Goal: Task Accomplishment & Management: Use online tool/utility

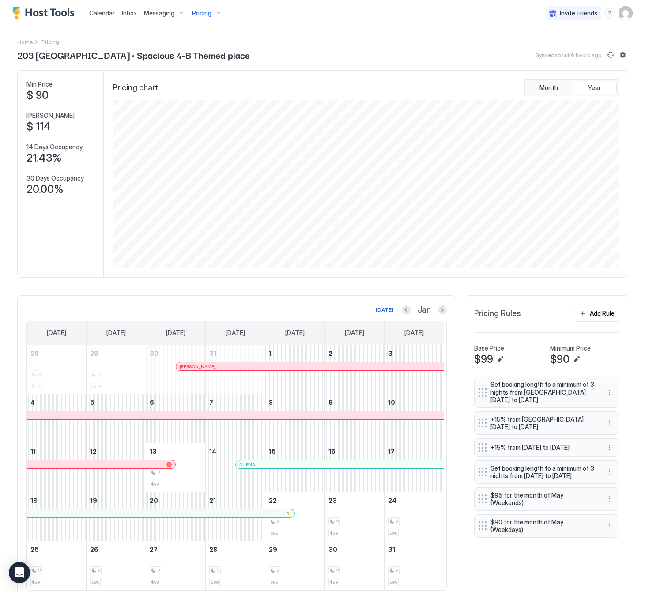
scroll to position [169, 506]
click at [207, 10] on span "Pricing" at bounding box center [201, 13] width 19 height 8
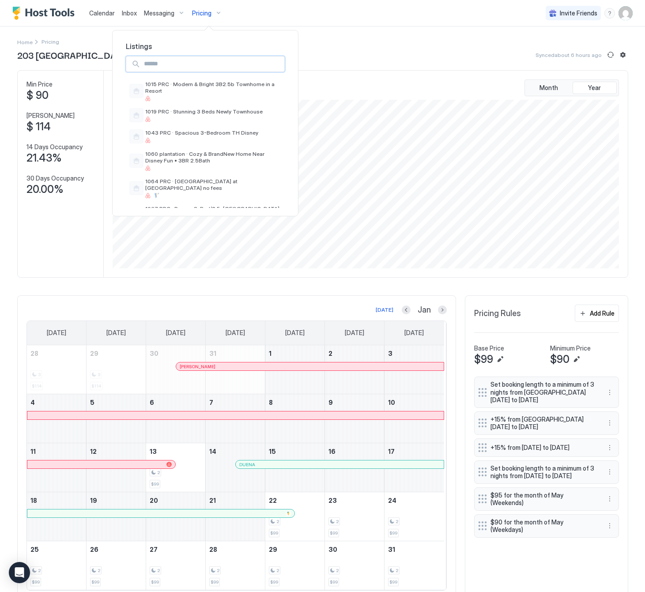
click at [175, 59] on input "Input Field" at bounding box center [212, 63] width 144 height 15
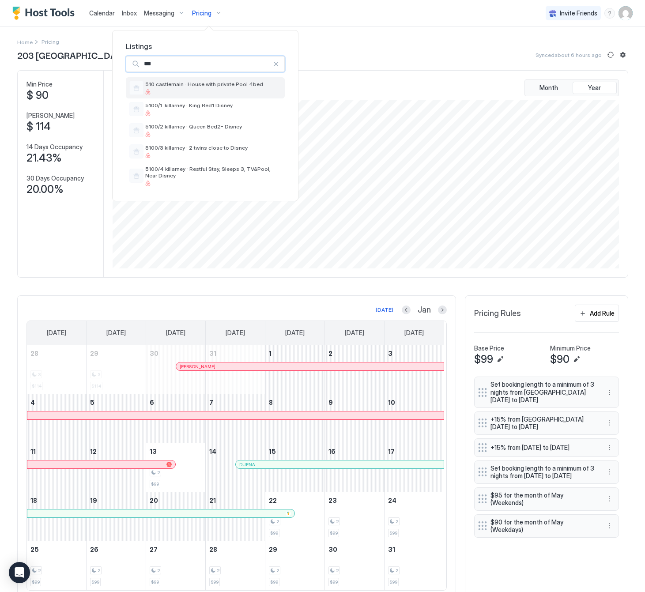
type input "***"
click at [181, 93] on div at bounding box center [204, 91] width 118 height 5
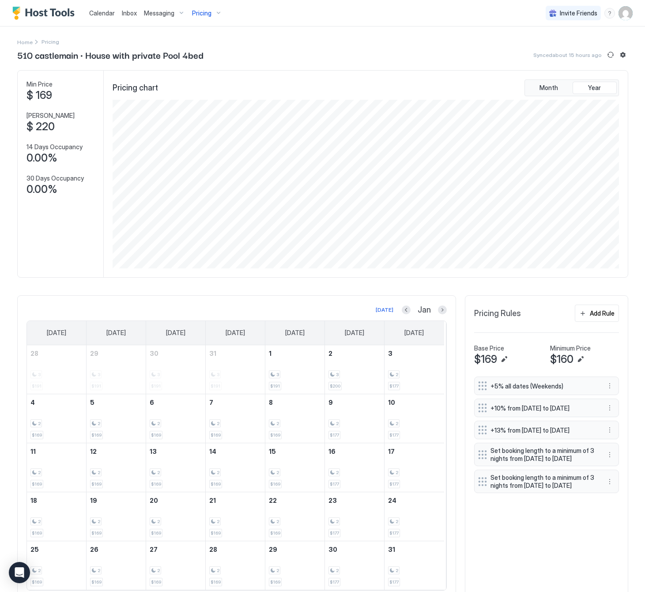
scroll to position [36, 0]
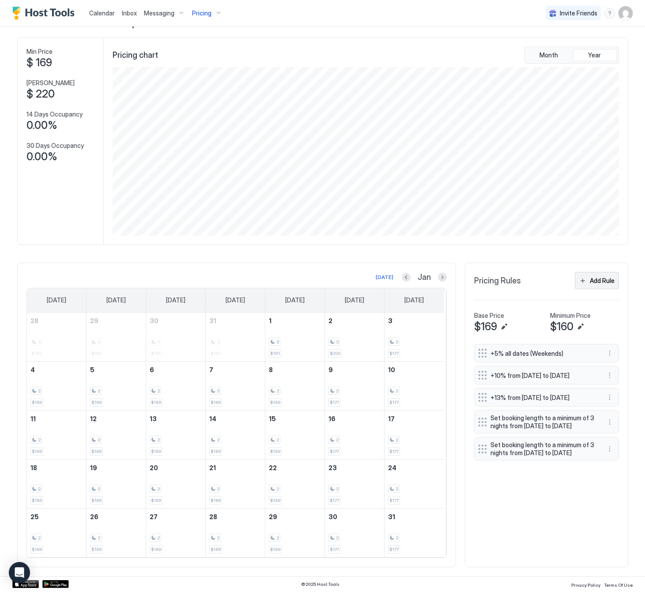
click at [596, 278] on div "Add Rule" at bounding box center [602, 280] width 25 height 9
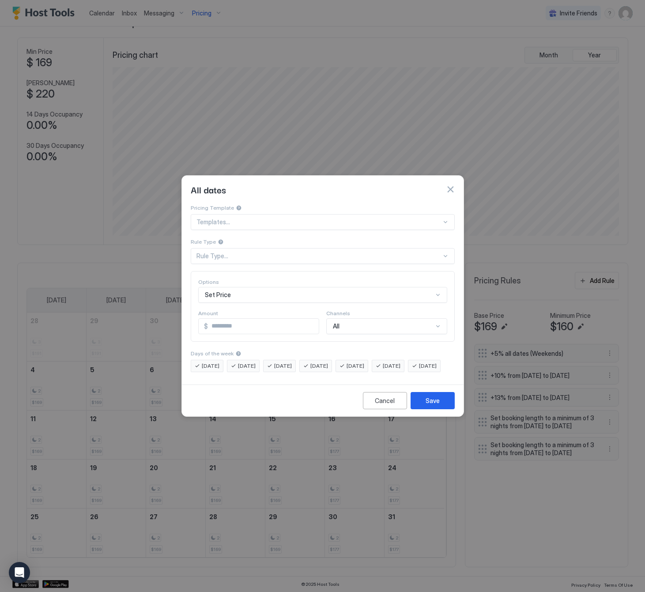
click at [291, 255] on div "Rule Type..." at bounding box center [323, 256] width 264 height 16
click at [292, 252] on div "Rule Type..." at bounding box center [318, 256] width 245 height 8
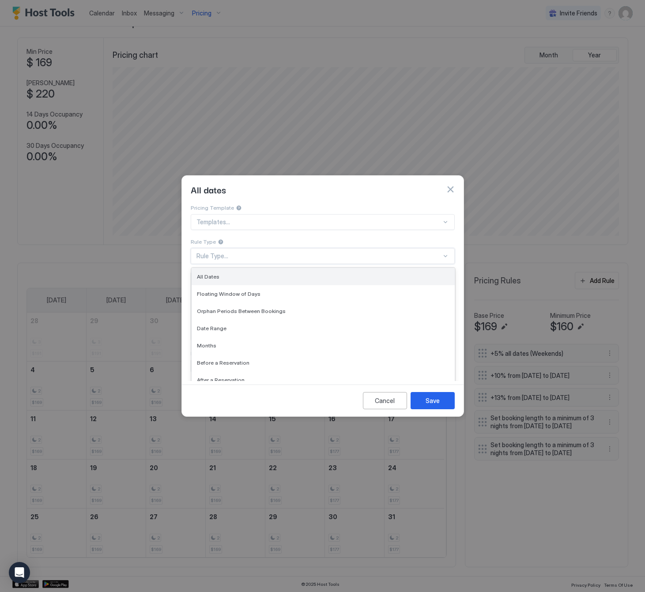
click at [279, 273] on div "All Dates" at bounding box center [323, 276] width 252 height 7
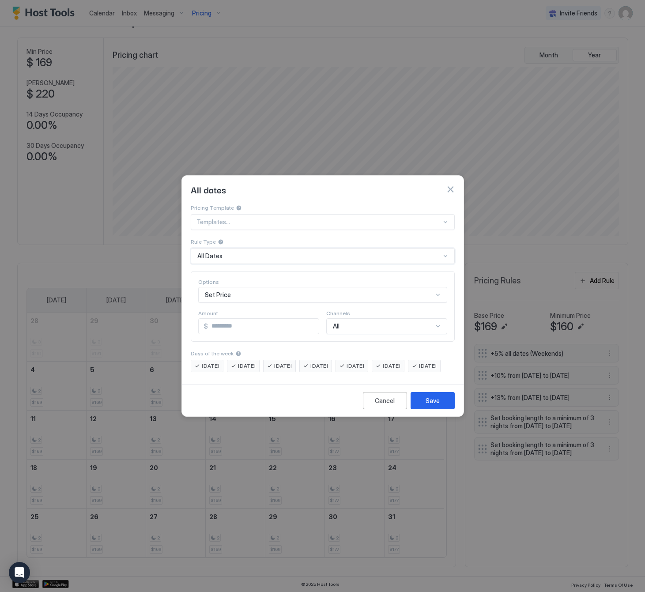
click at [267, 288] on div "Set Price" at bounding box center [322, 295] width 249 height 16
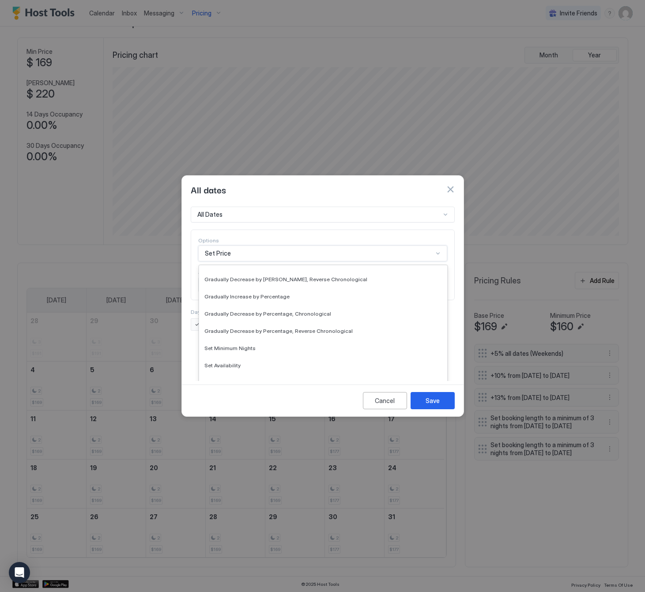
scroll to position [160, 0]
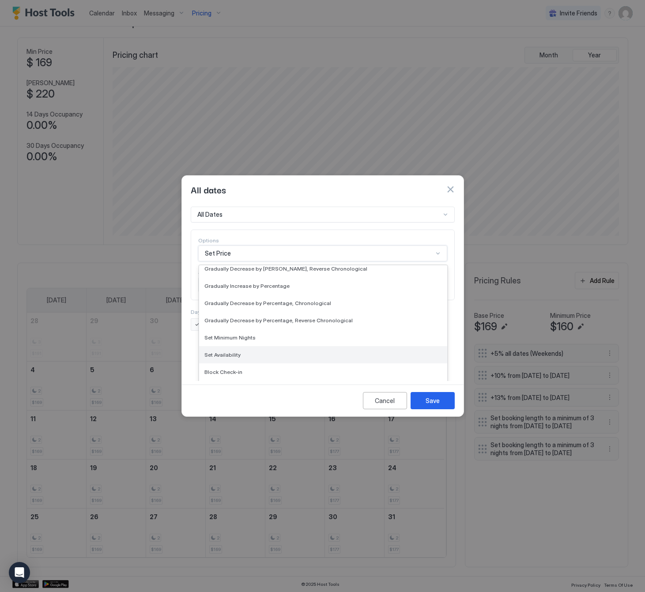
click at [269, 351] on div "Set Availability" at bounding box center [322, 354] width 237 height 7
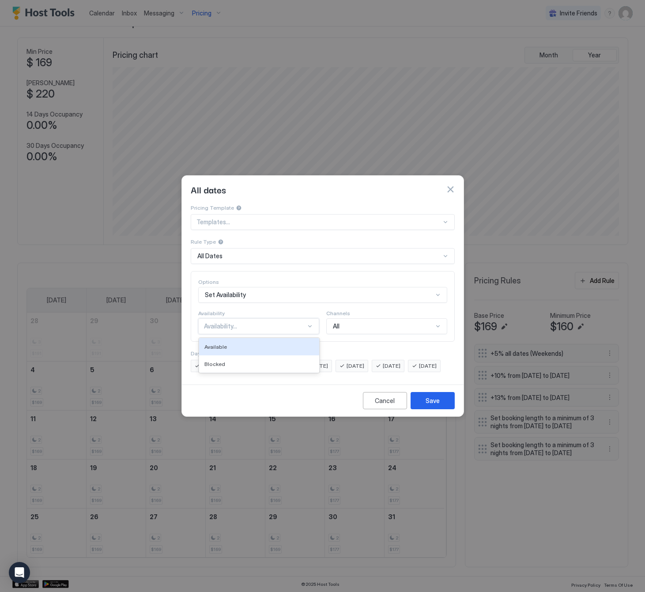
click at [262, 322] on div "Availability..." at bounding box center [255, 326] width 102 height 8
click at [236, 361] on div "Blocked" at bounding box center [258, 364] width 109 height 7
click at [432, 405] on div "Save" at bounding box center [432, 400] width 14 height 9
